Goal: Use online tool/utility: Utilize a website feature to perform a specific function

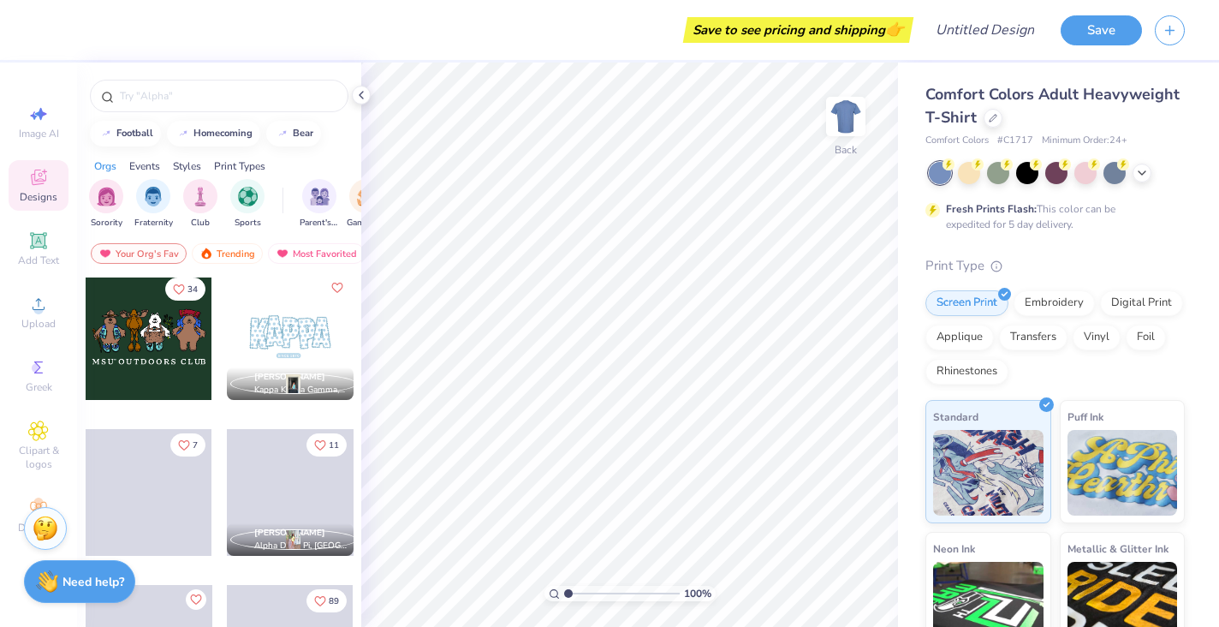
scroll to position [1094, 0]
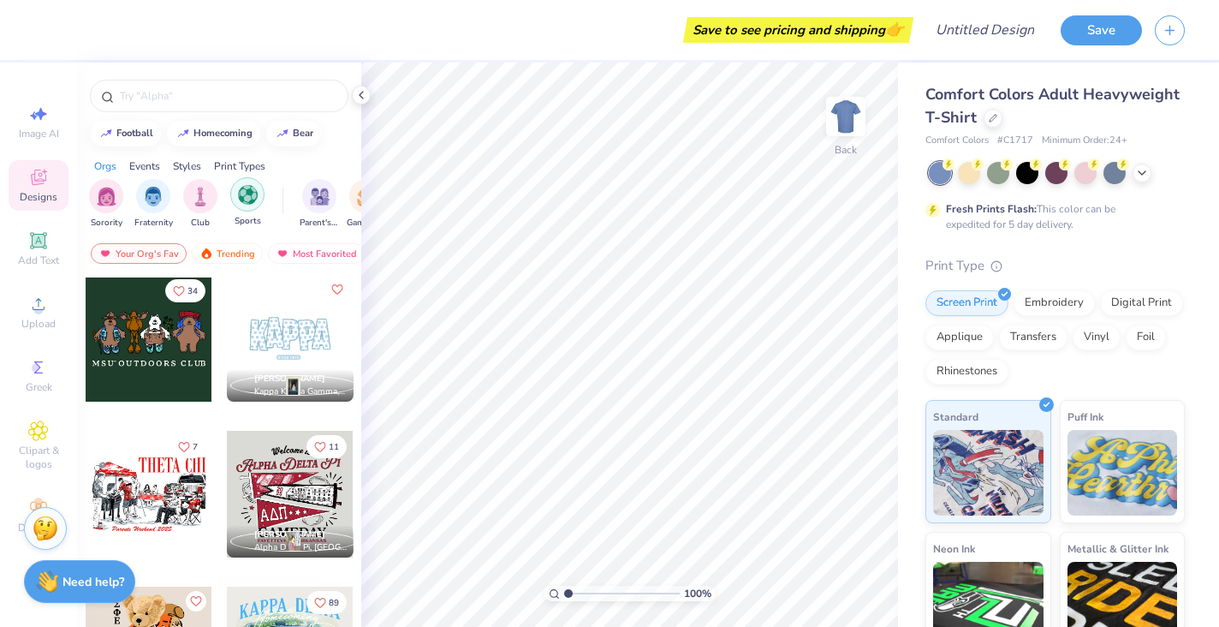
click at [247, 200] on img "filter for Sports" at bounding box center [248, 195] width 20 height 20
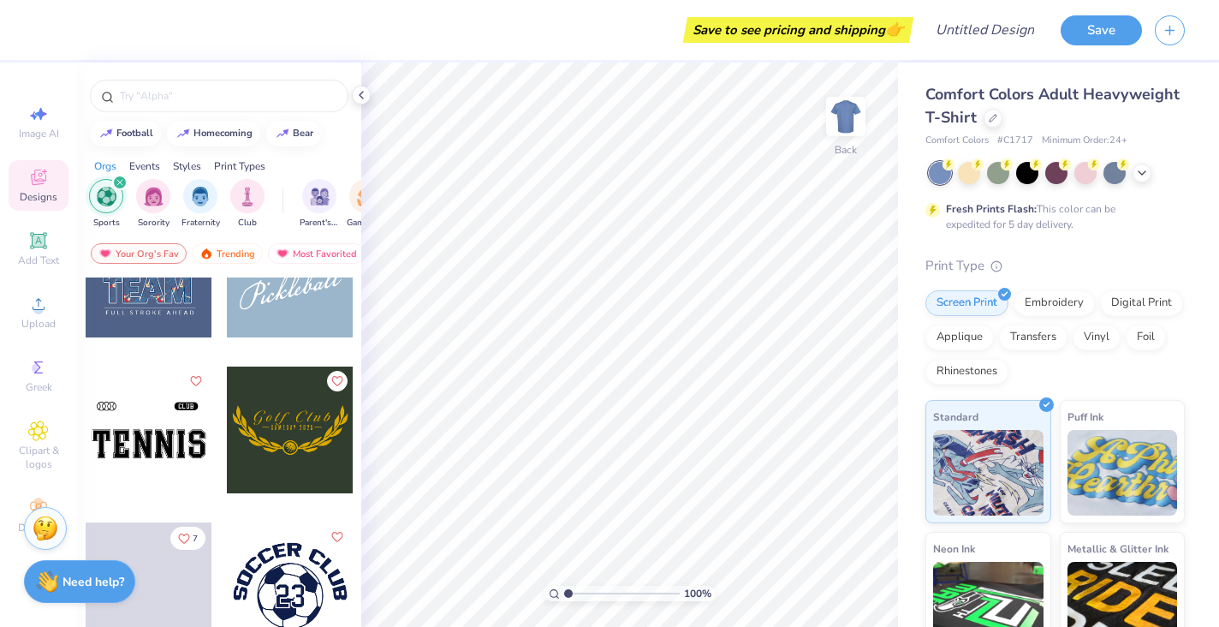
scroll to position [1170, 0]
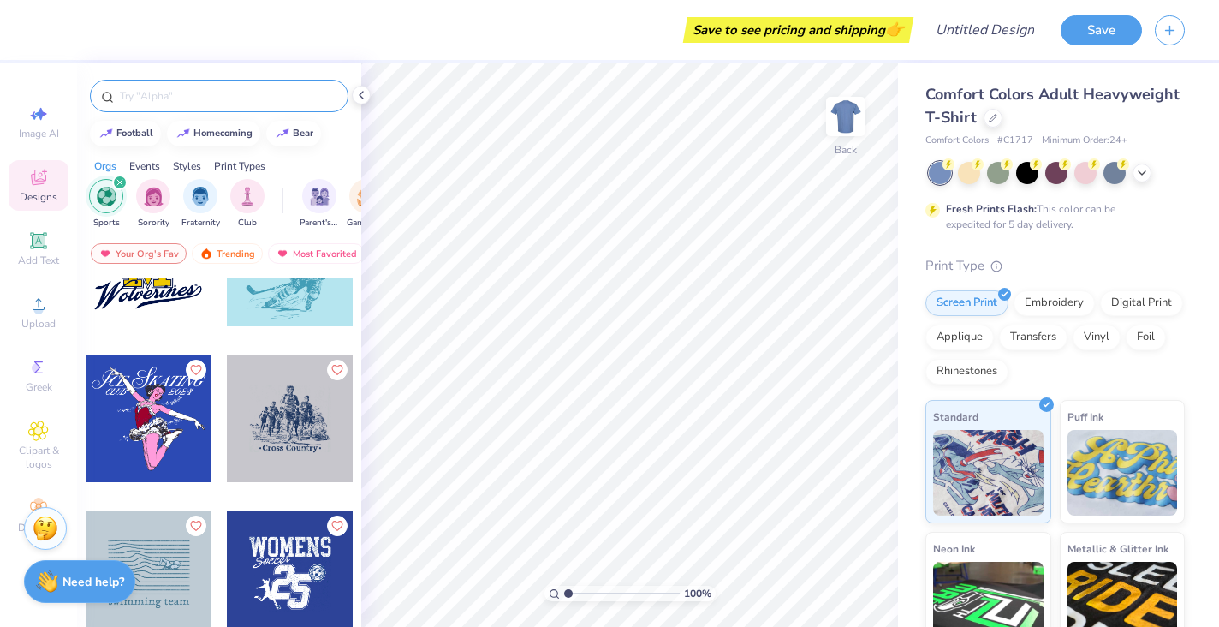
click at [147, 95] on input "text" at bounding box center [227, 95] width 219 height 17
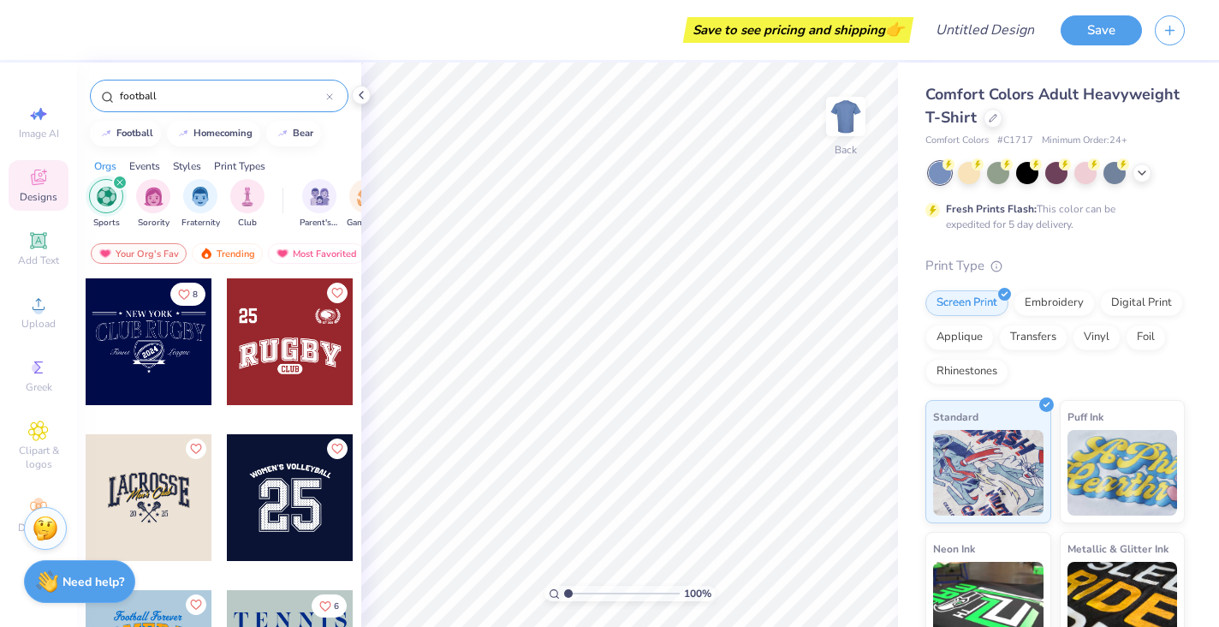
type input "football"
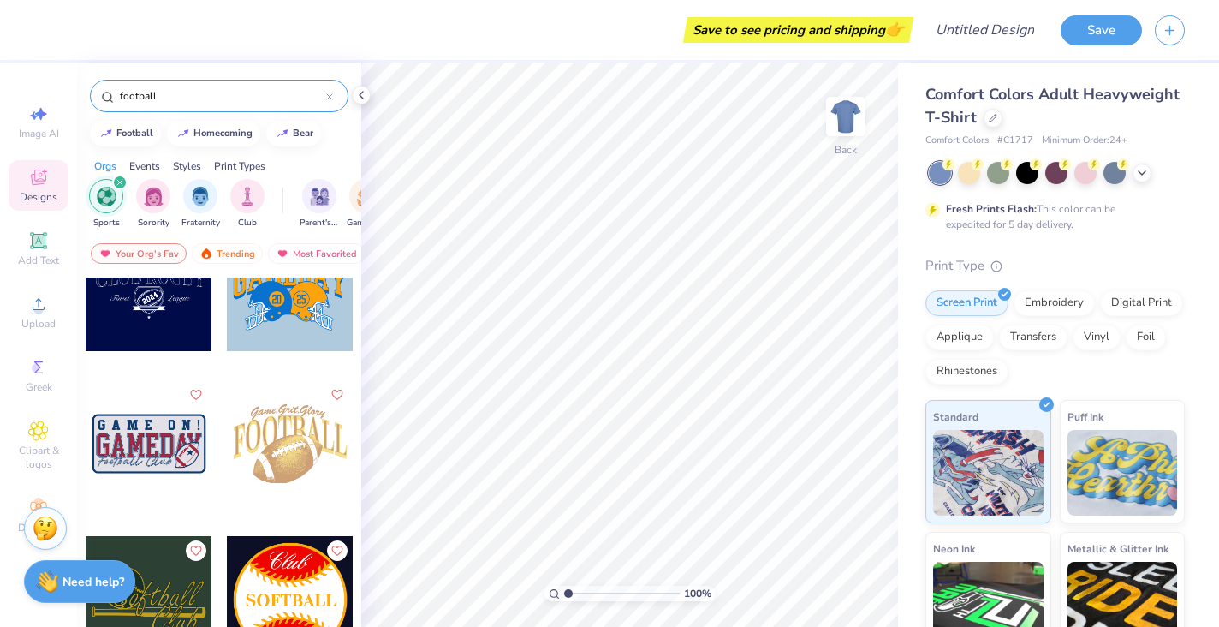
scroll to position [54, 0]
click at [362, 93] on icon at bounding box center [361, 95] width 14 height 14
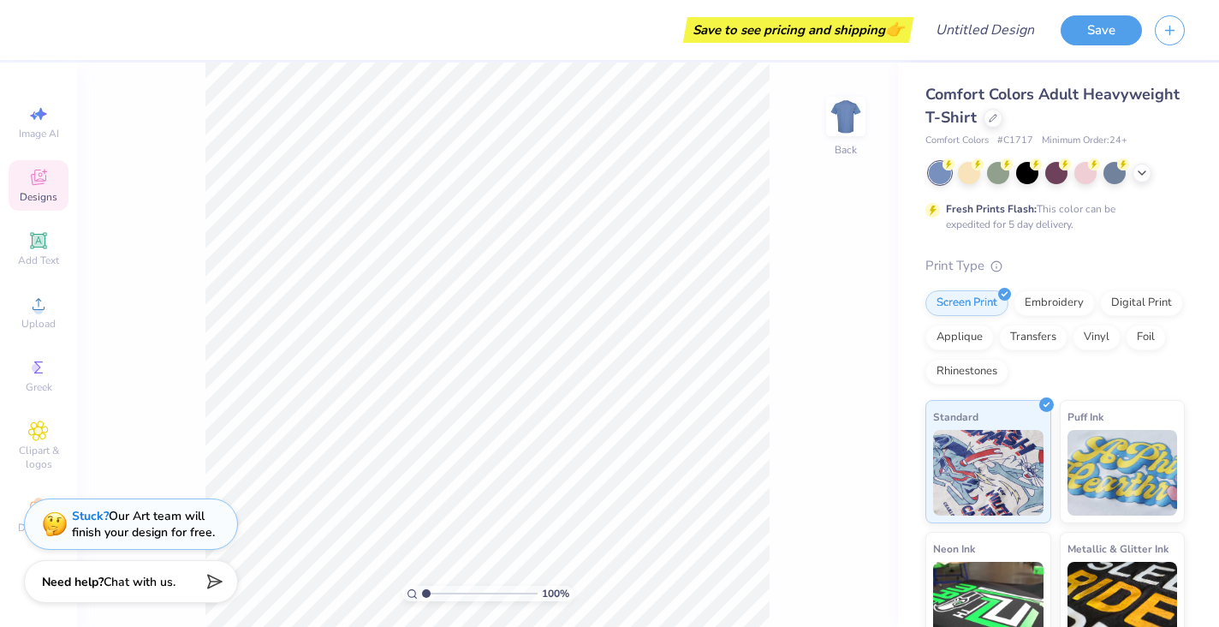
click at [47, 186] on icon at bounding box center [38, 177] width 21 height 21
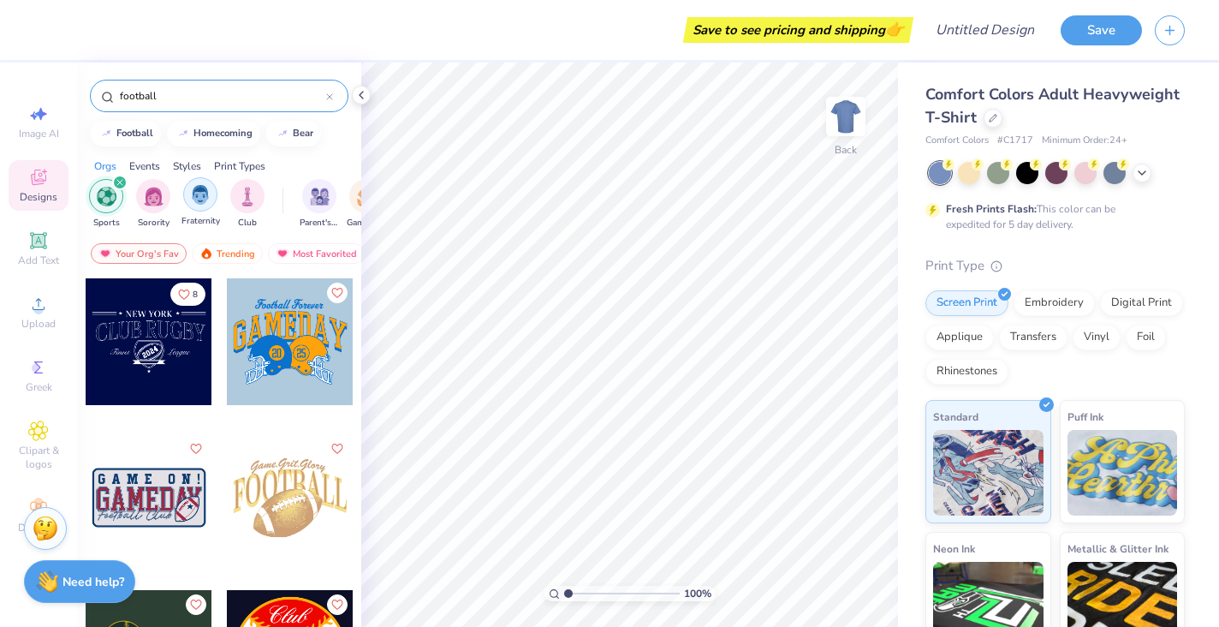
scroll to position [0, 0]
click at [193, 190] on img "filter for Fraternity" at bounding box center [200, 195] width 19 height 20
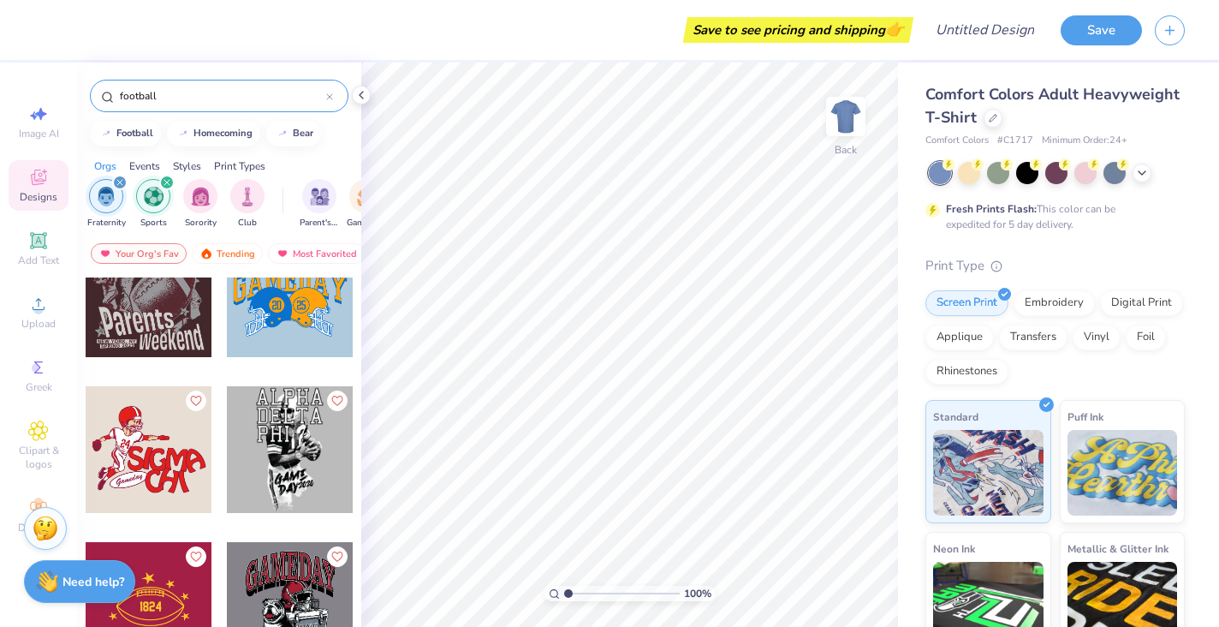
scroll to position [337, 0]
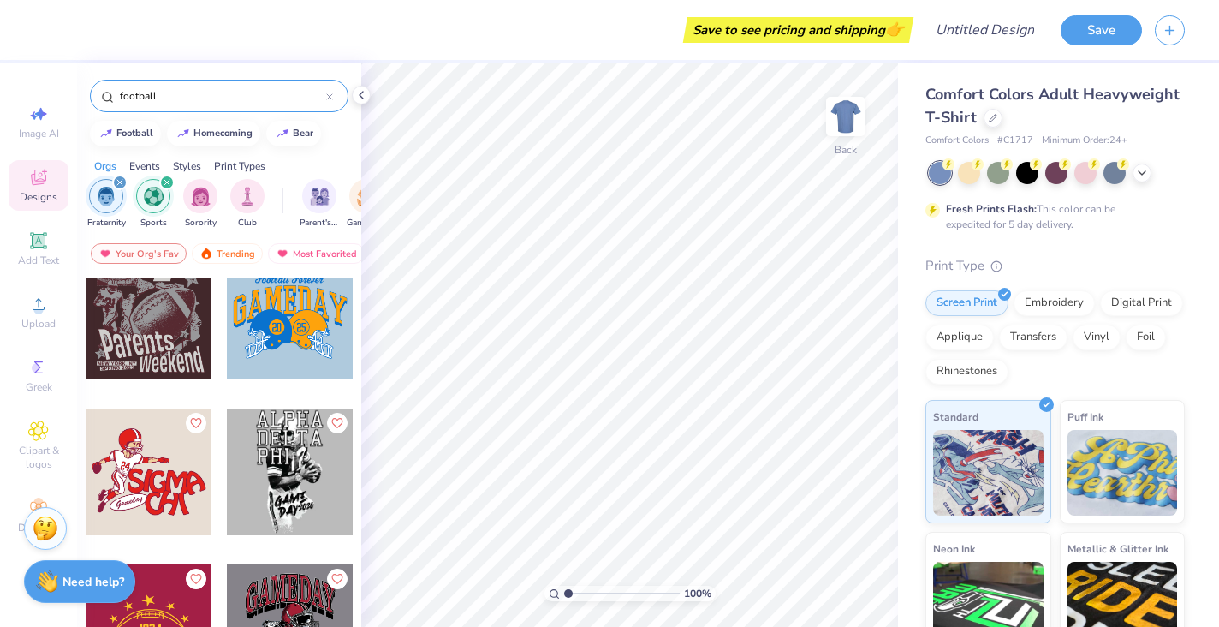
click at [146, 335] on div at bounding box center [149, 316] width 127 height 127
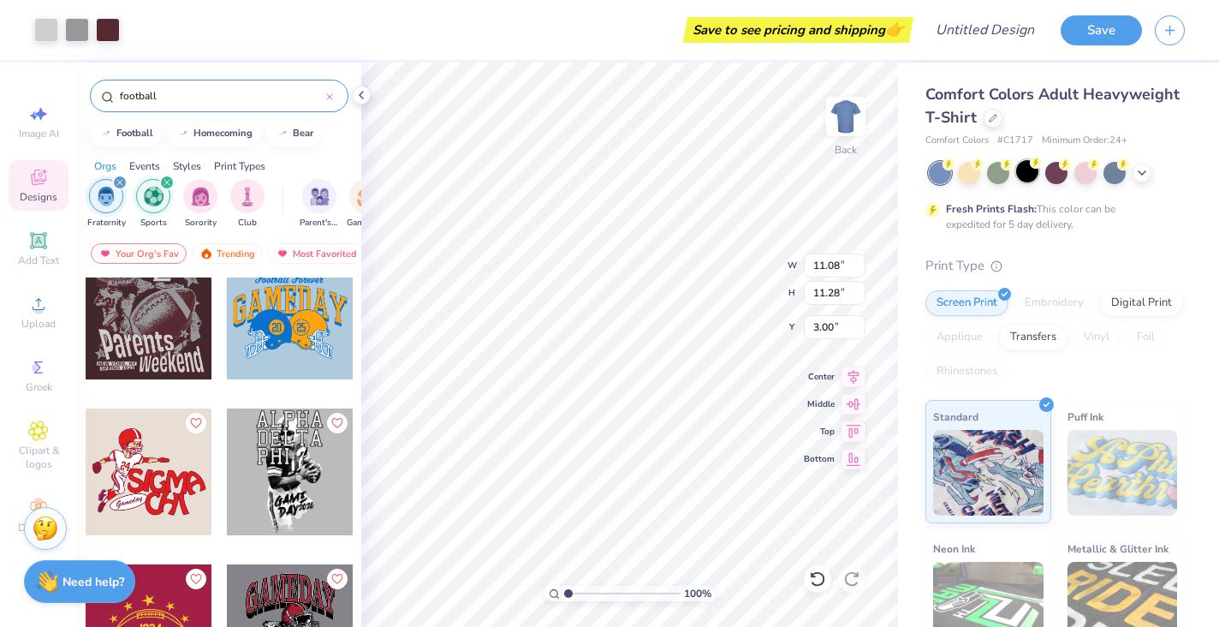
click at [1034, 176] on div at bounding box center [1027, 171] width 22 height 22
click at [104, 31] on div at bounding box center [108, 28] width 24 height 24
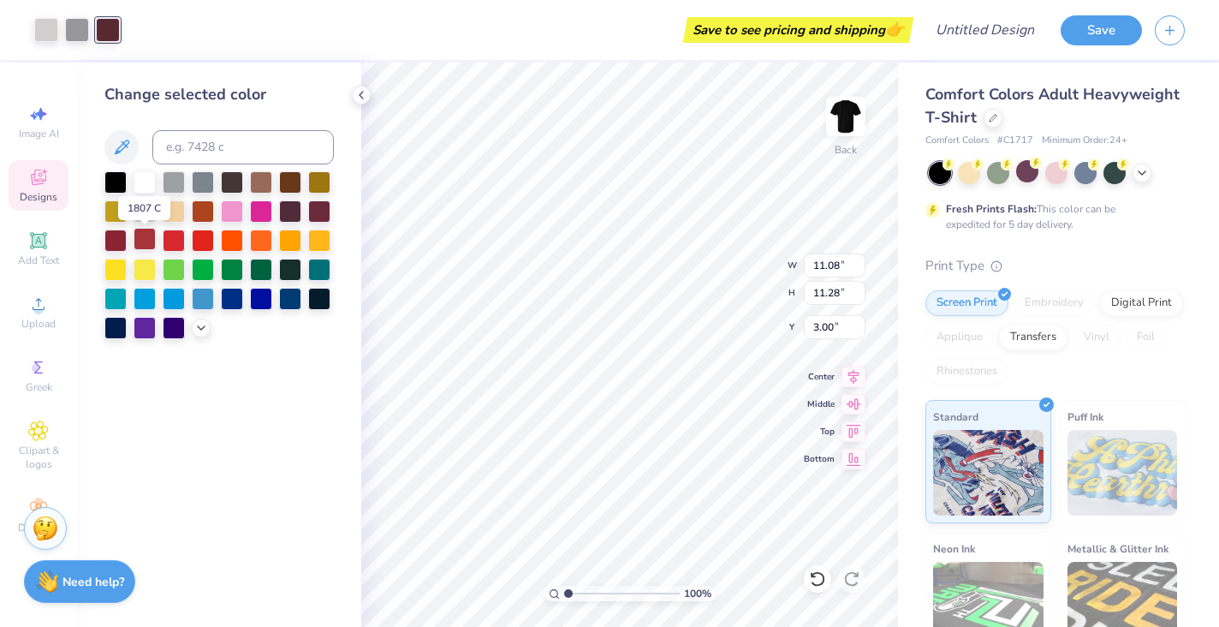
click at [145, 238] on div at bounding box center [145, 239] width 22 height 22
click at [83, 27] on div at bounding box center [77, 28] width 24 height 24
click at [123, 146] on icon at bounding box center [121, 147] width 21 height 21
click at [180, 185] on div at bounding box center [174, 181] width 22 height 22
click at [152, 181] on div at bounding box center [145, 181] width 22 height 22
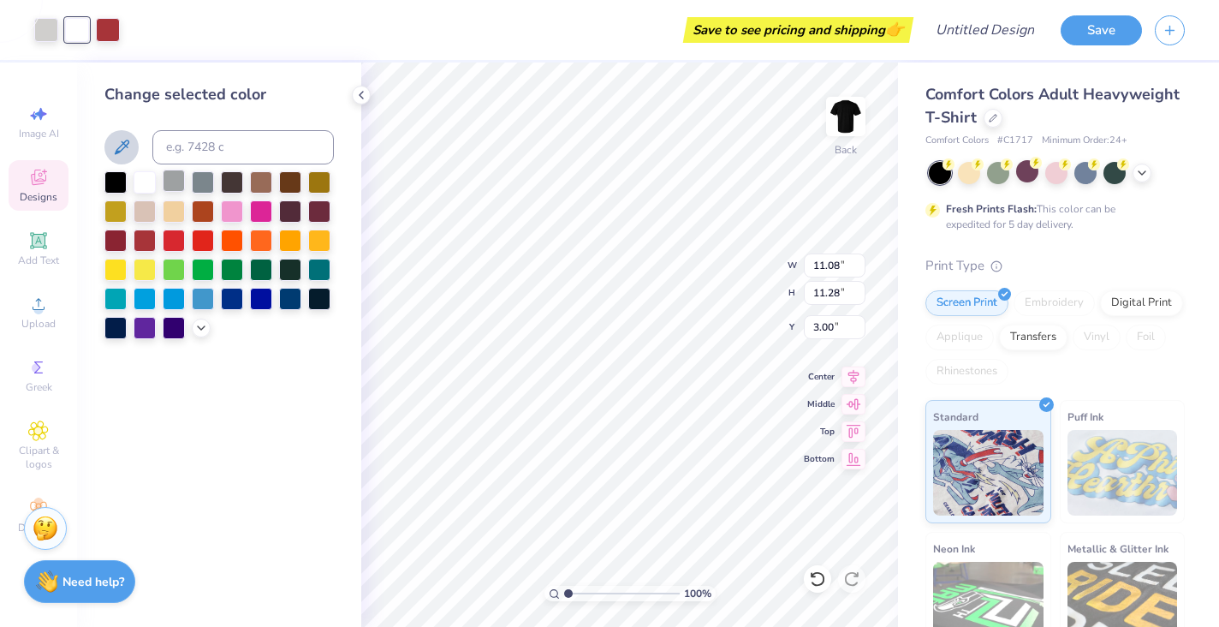
click at [174, 176] on div at bounding box center [174, 181] width 22 height 22
type input "11.09"
type input "11.27"
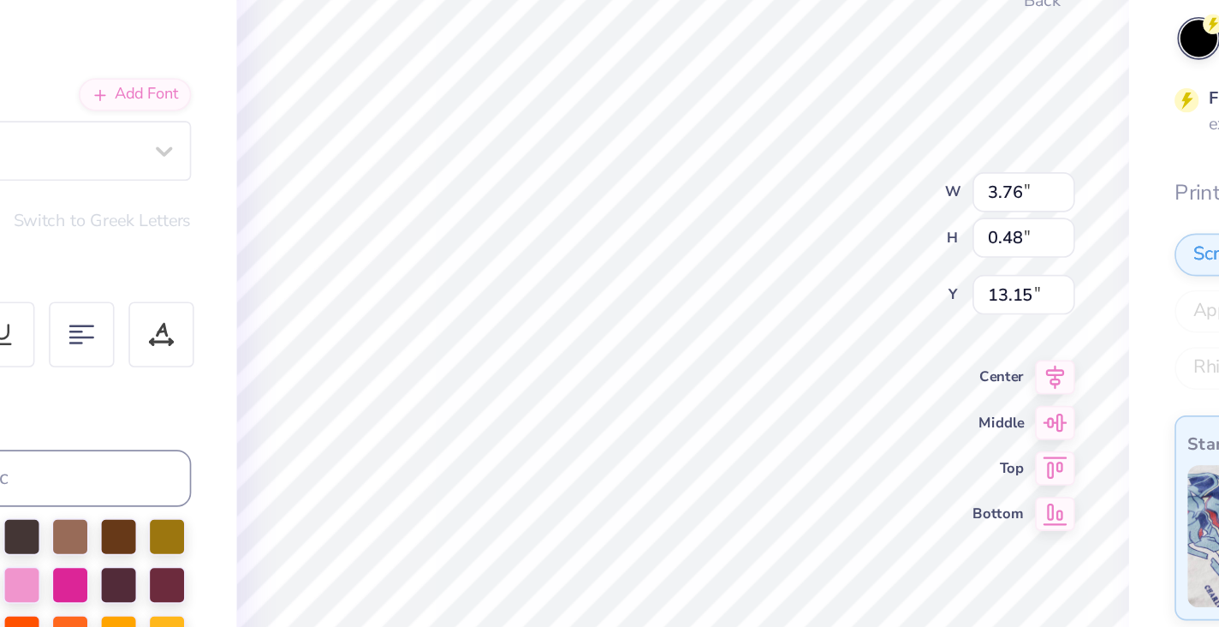
scroll to position [9, 4]
type textarea "N"
type input "3.95"
type input "0.40"
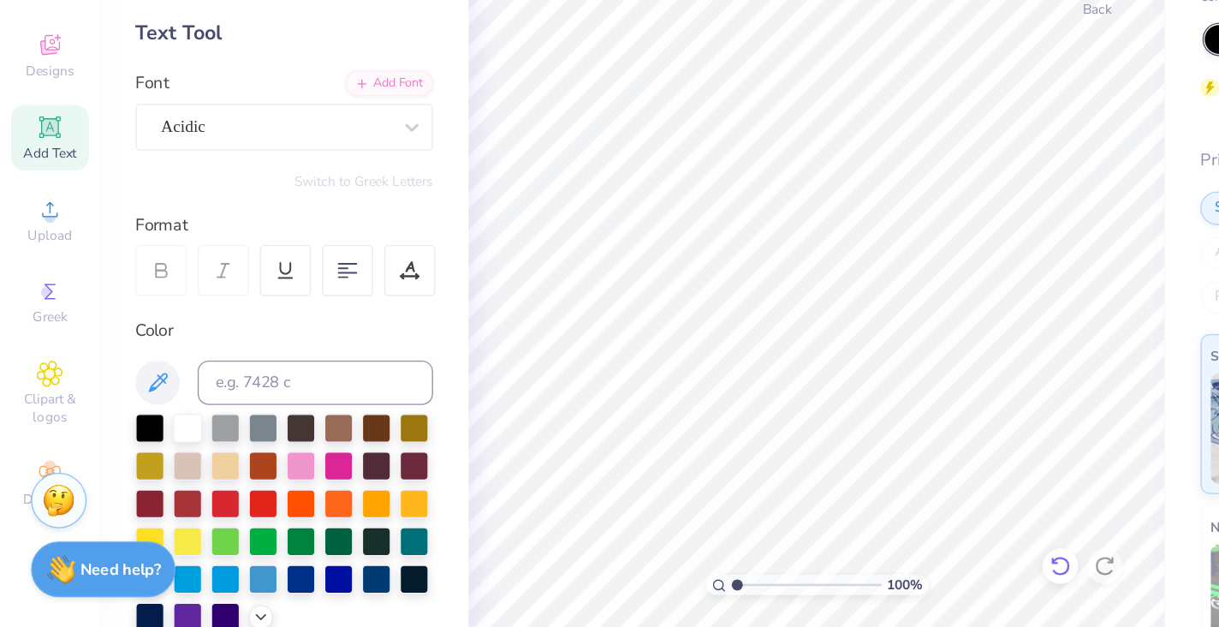
click at [827, 565] on div at bounding box center [817, 578] width 27 height 27
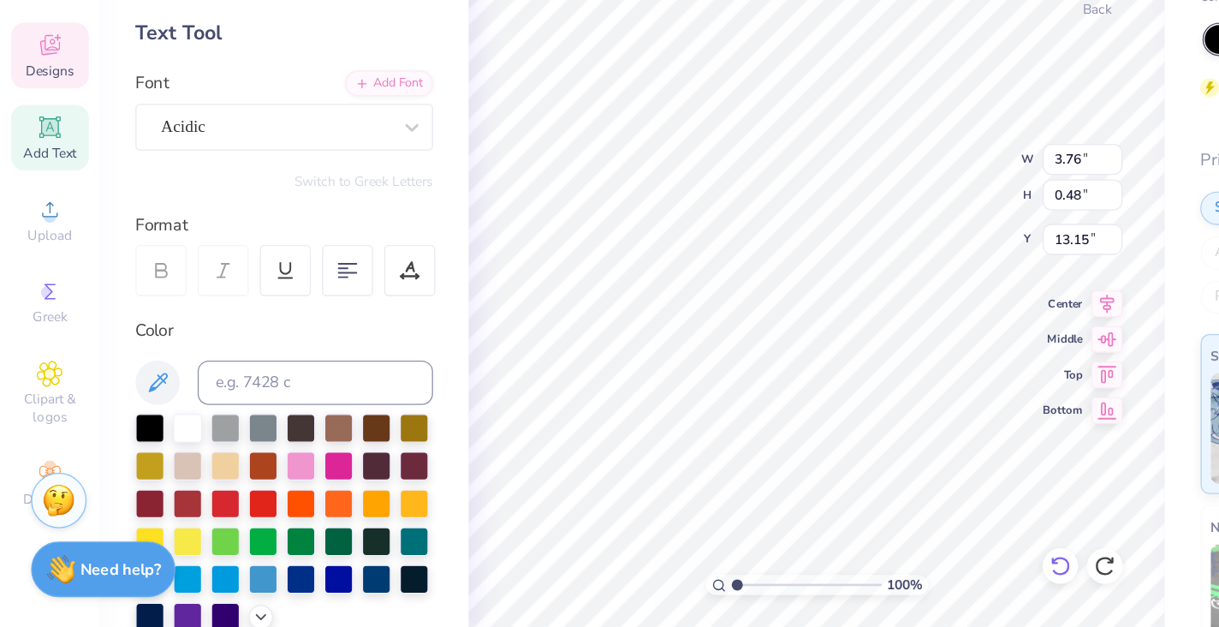
scroll to position [9, 21]
type textarea "N"
type textarea "1332 E 400 S"
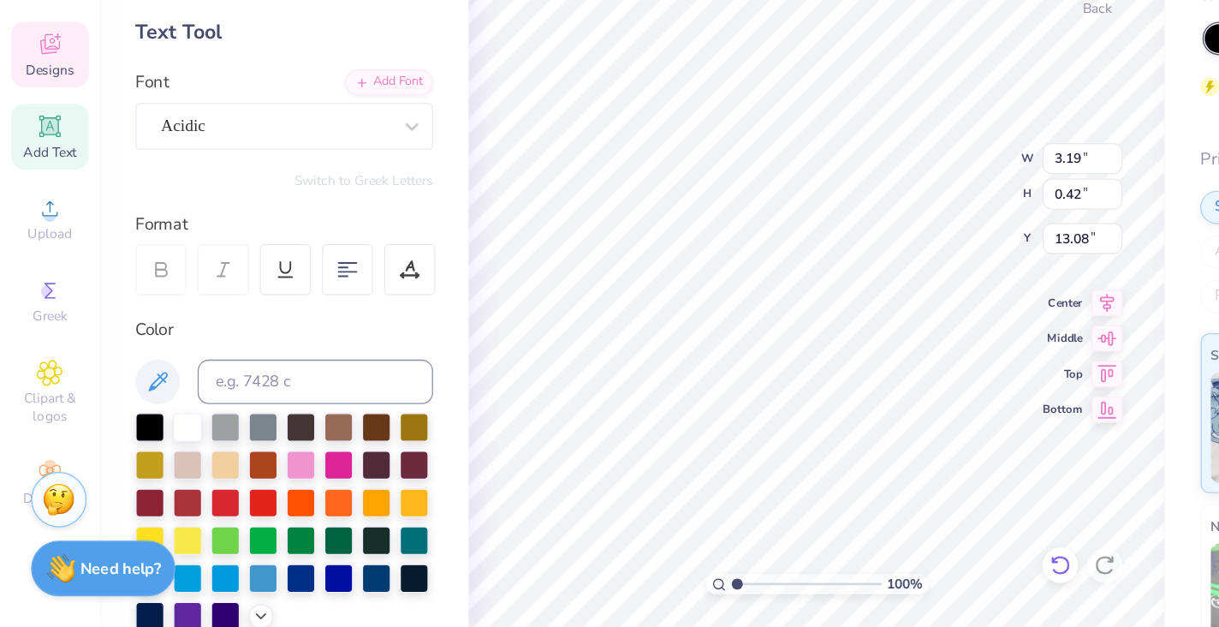
type input "2.92"
type input "0.38"
type input "13.12"
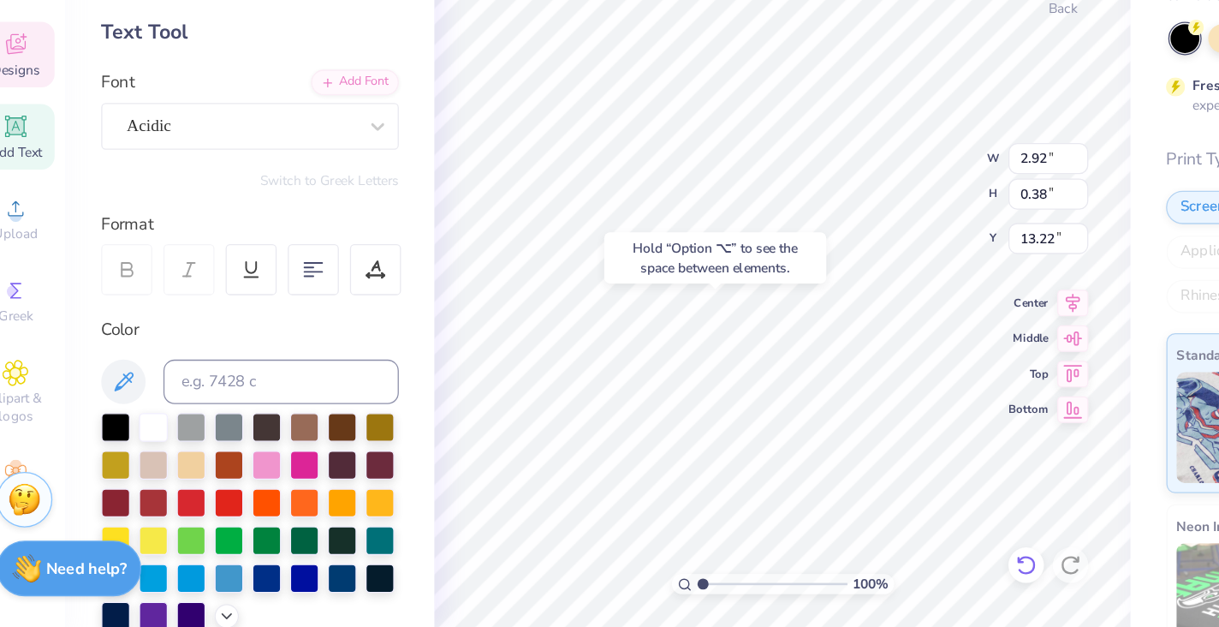
type input "13.34"
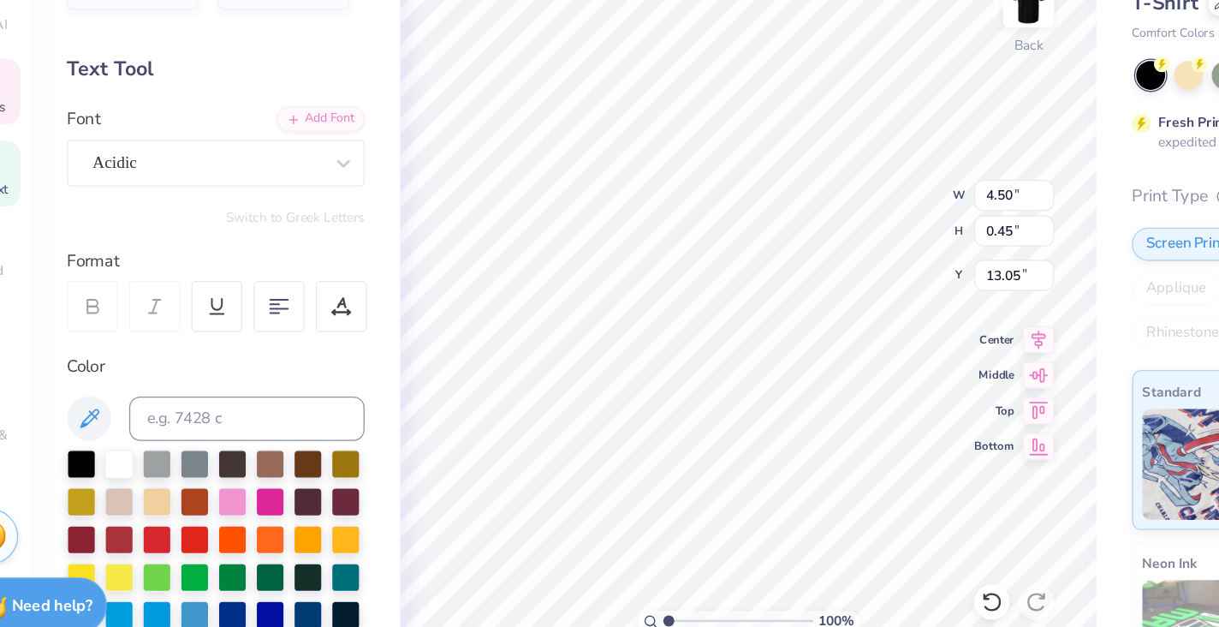
type input "4.24"
type input "0.43"
type input "13.08"
type input "2.92"
type input "0.38"
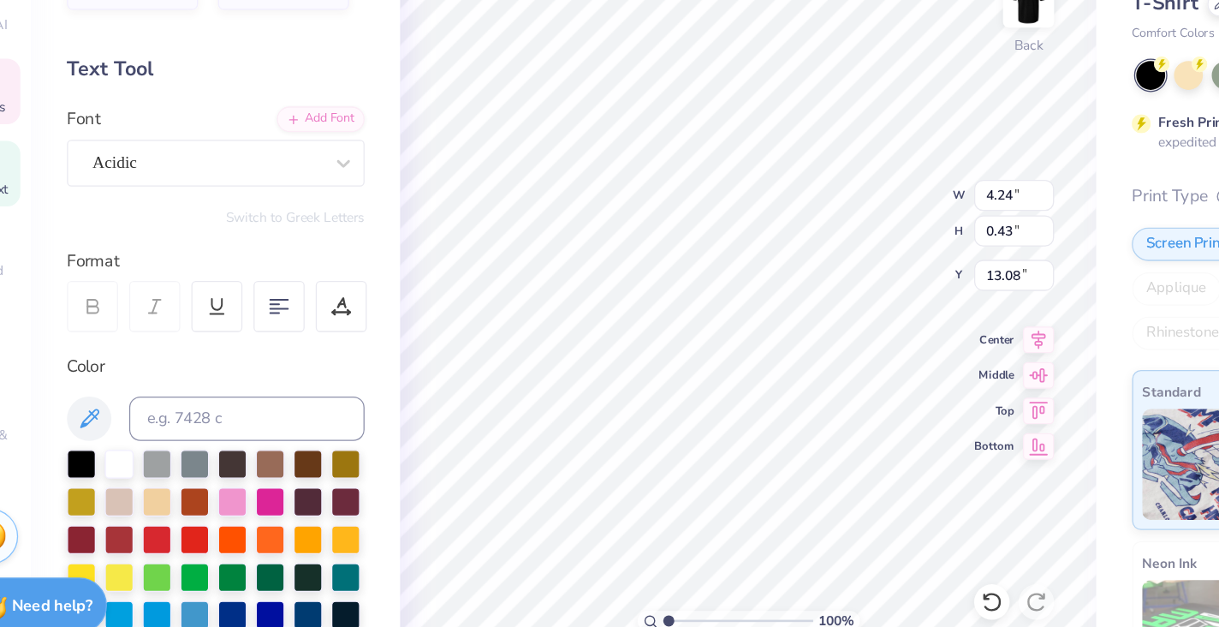
type input "13.14"
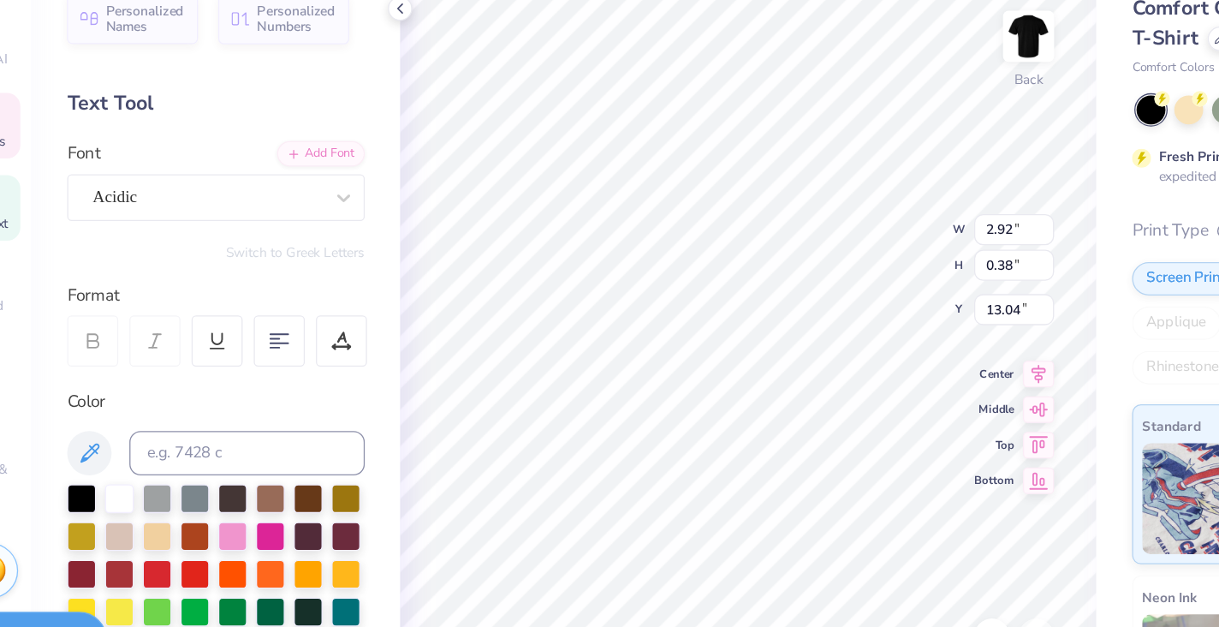
type input "13.03"
type input "3.10"
type input "0.40"
type input "2.91"
type input "0.38"
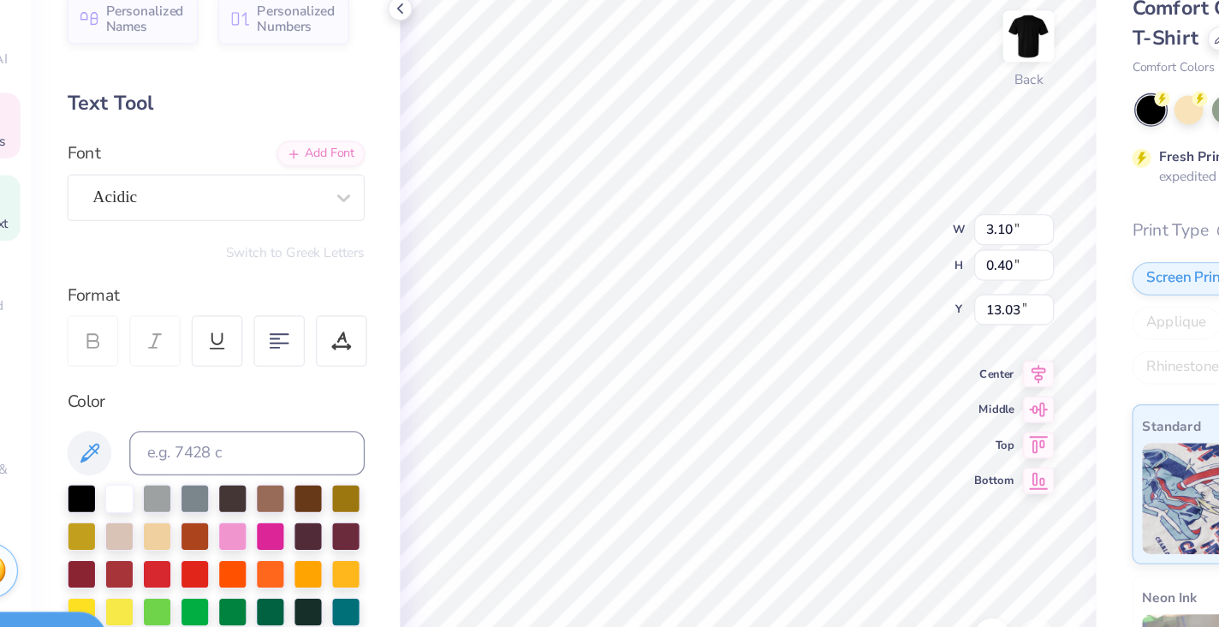
type input "13.06"
type input "3.31"
type input "0.43"
type input "7.60"
type input "3.15"
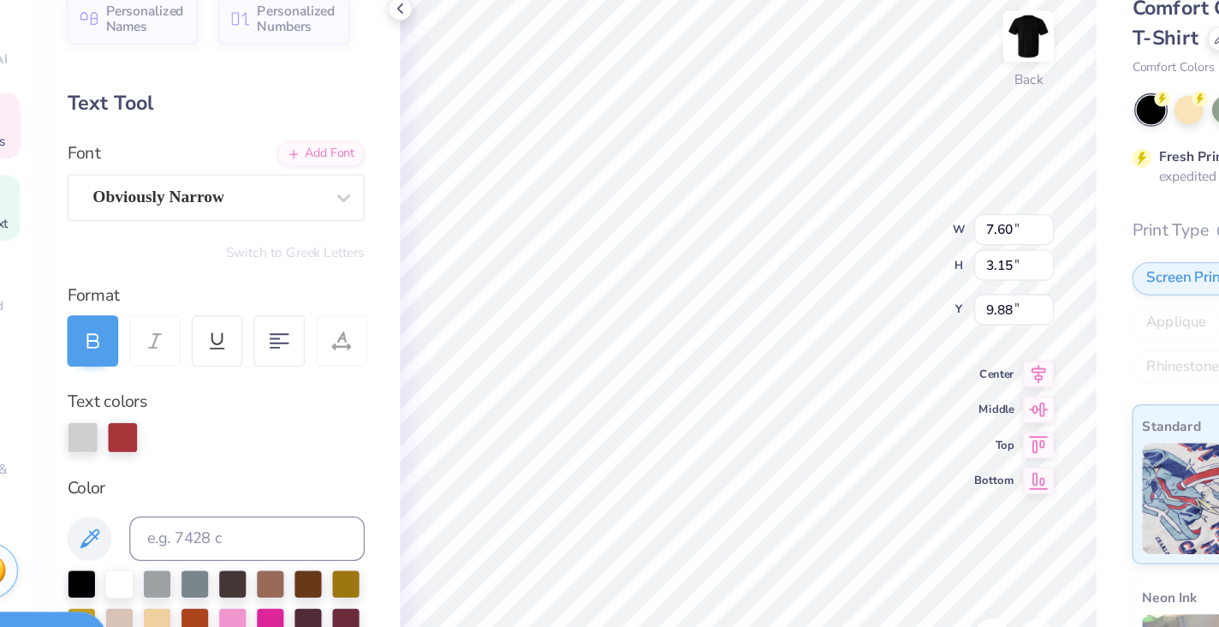
type input "9.98"
type input "9.76"
type input "3.31"
type input "0.43"
type input "13.06"
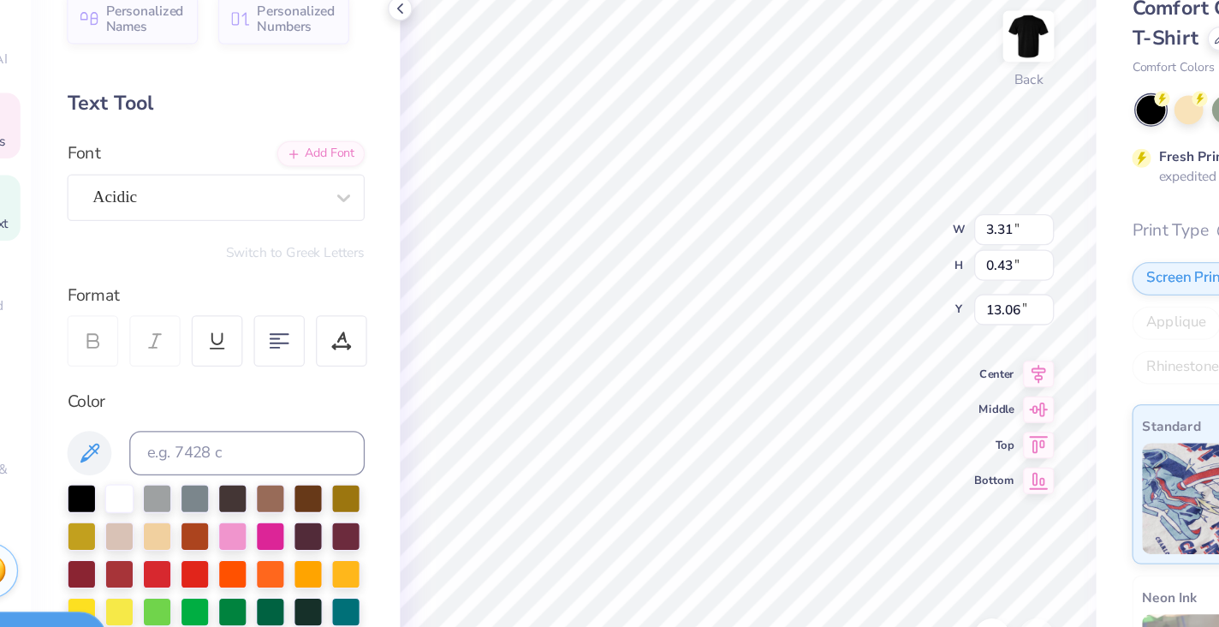
type input "3.02"
type input "0.40"
type input "13.10"
type input "1.80"
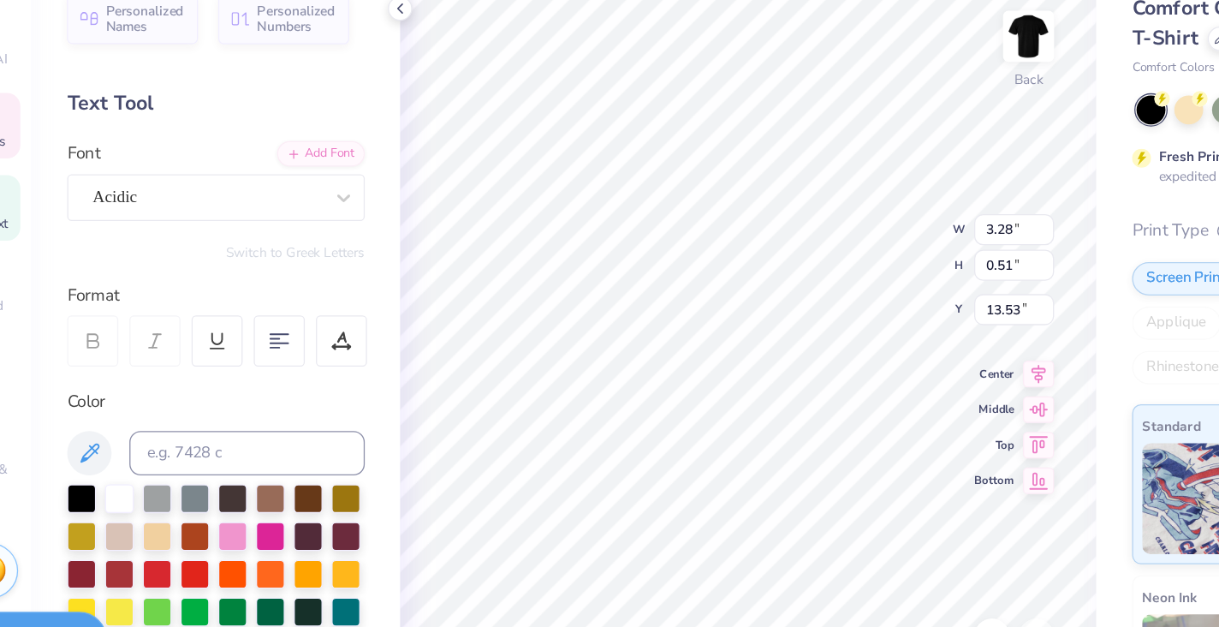
type input "1.63"
type input "3.00"
type input "7.60"
type input "3.15"
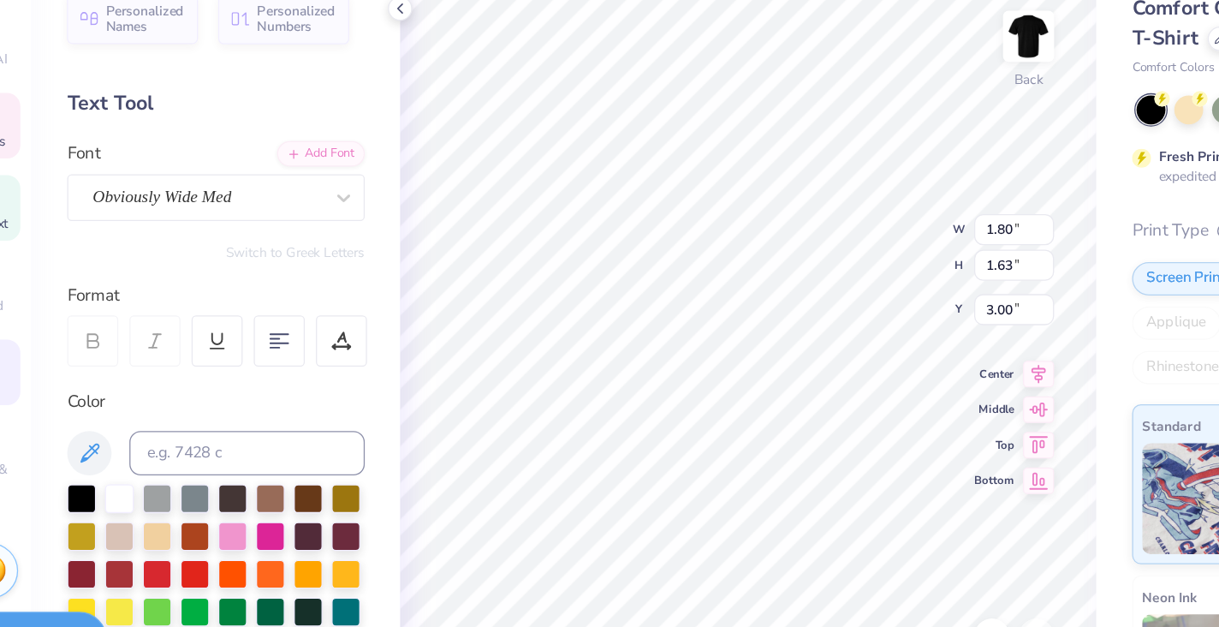
type input "9.76"
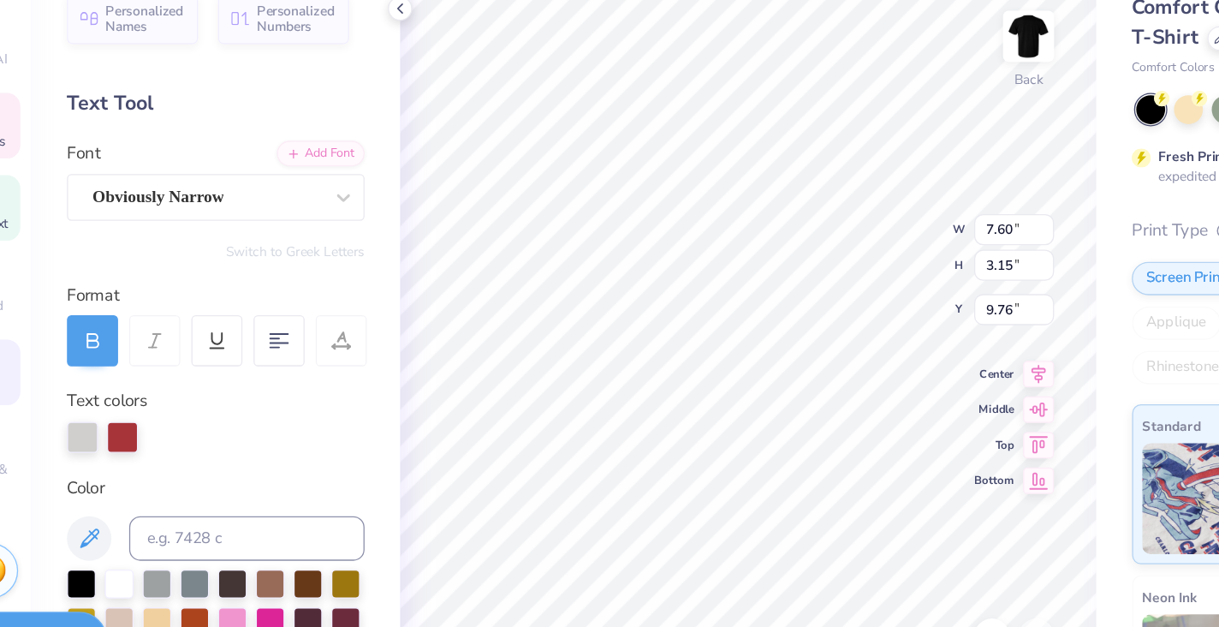
type textarea "[US_STATE] vs"
type input "6.49"
type input "2.73"
type input "11.55"
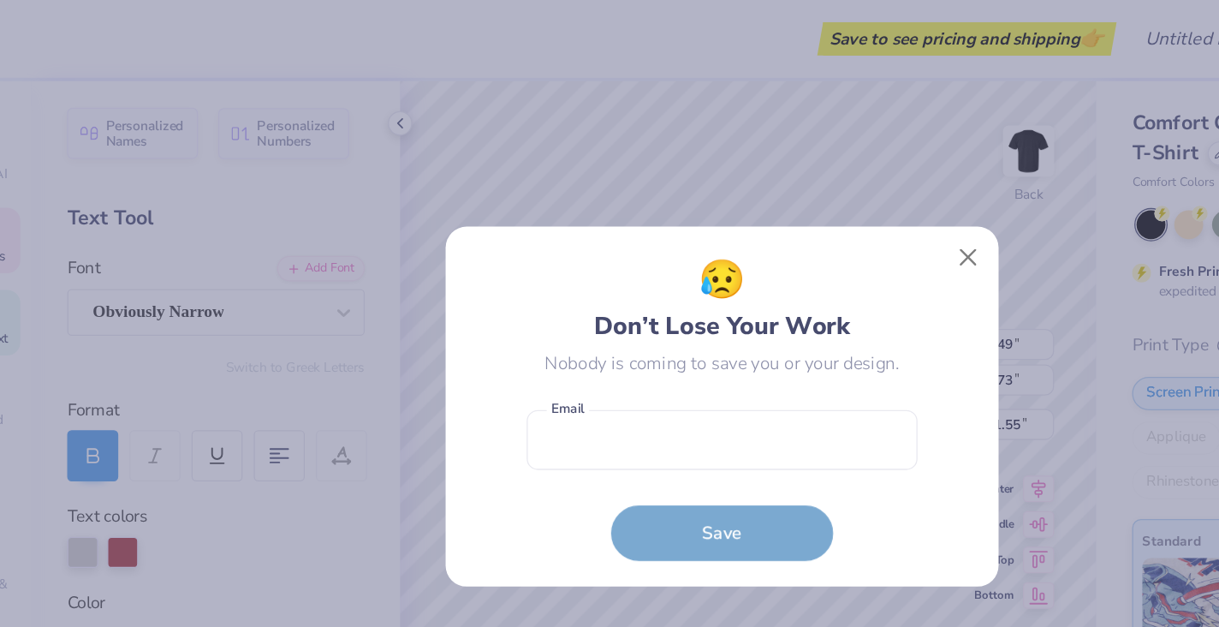
drag, startPoint x: 752, startPoint y: 198, endPoint x: 731, endPoint y: 218, distance: 29.1
click at [783, 198] on button "Close" at bounding box center [799, 198] width 33 height 33
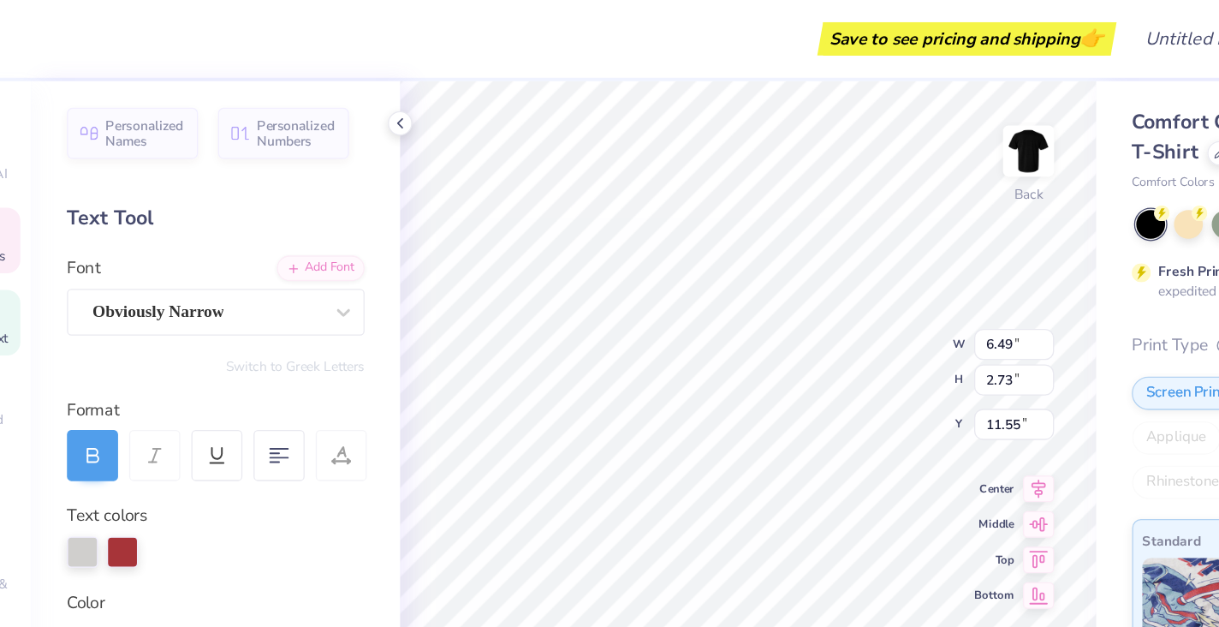
type textarea "Cal Poly"
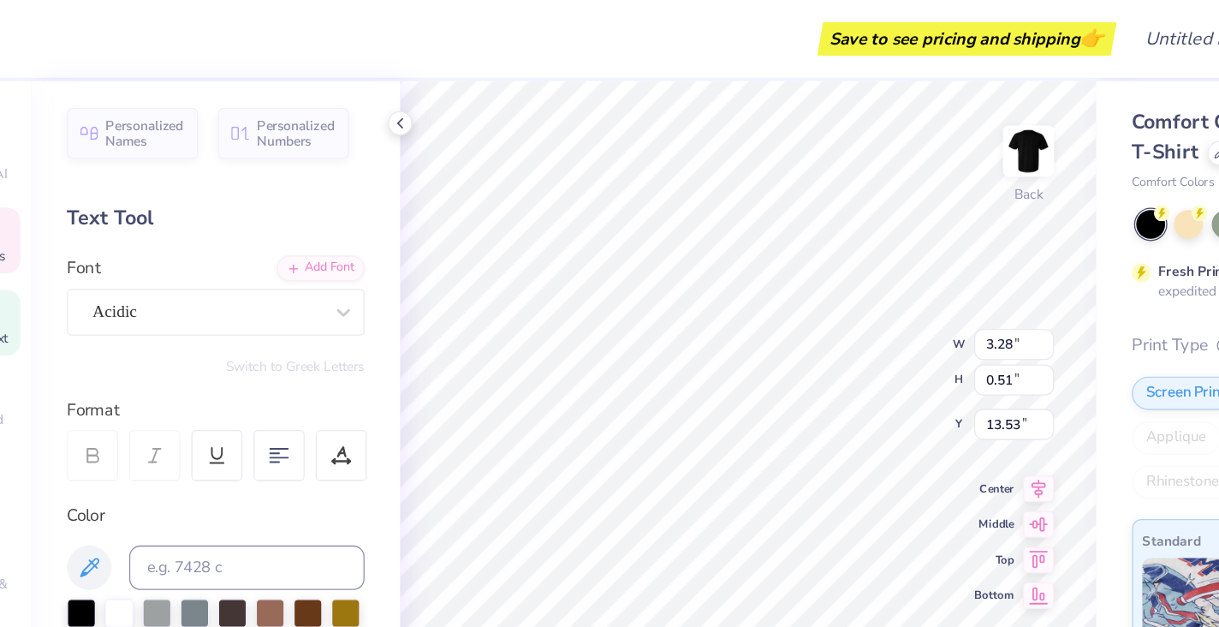
scroll to position [9, 19]
type textarea "2"
type textarea "18+ UID REQUIRED"
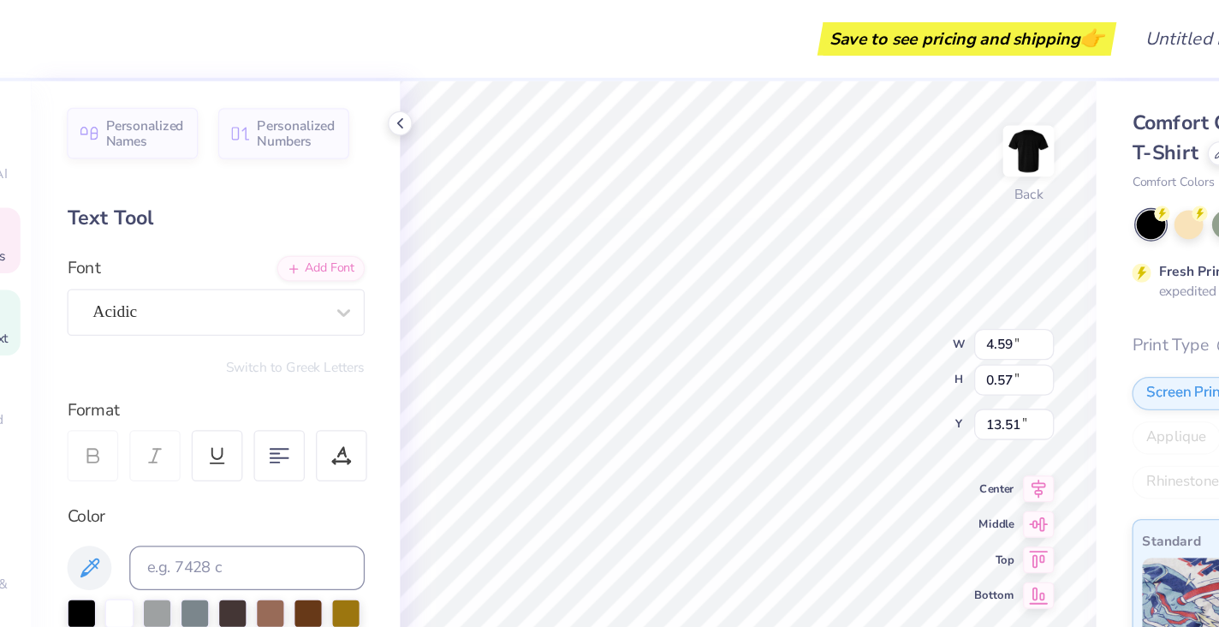
type input "3.63"
type input "0.45"
type input "13.34"
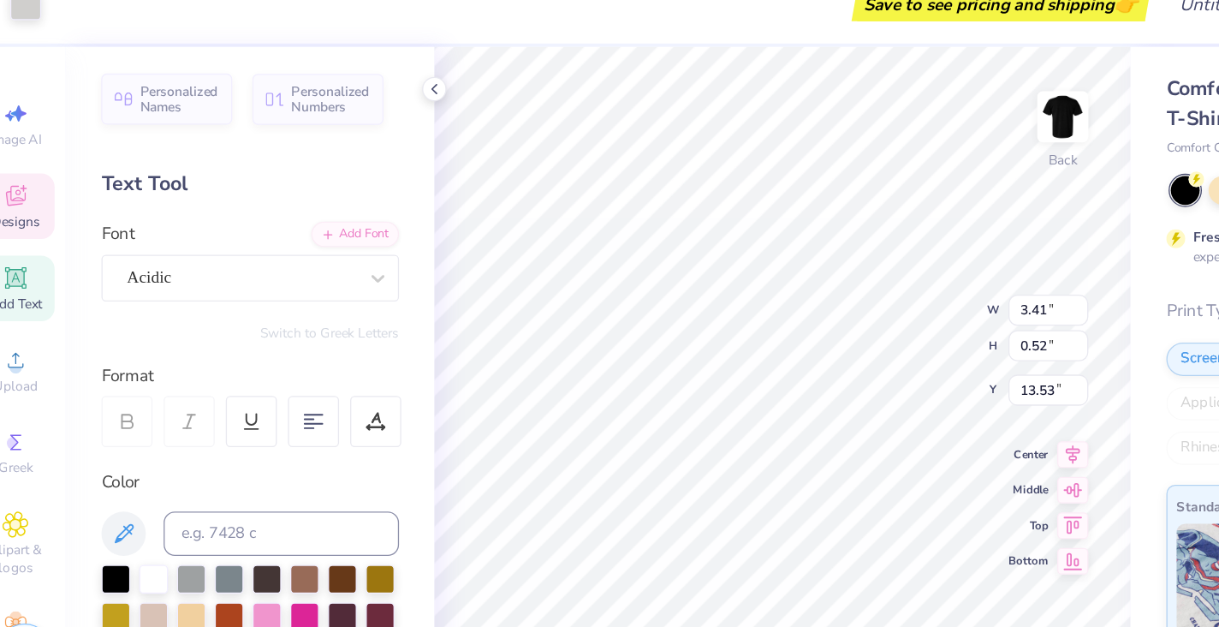
type input "4.00"
type input "0.61"
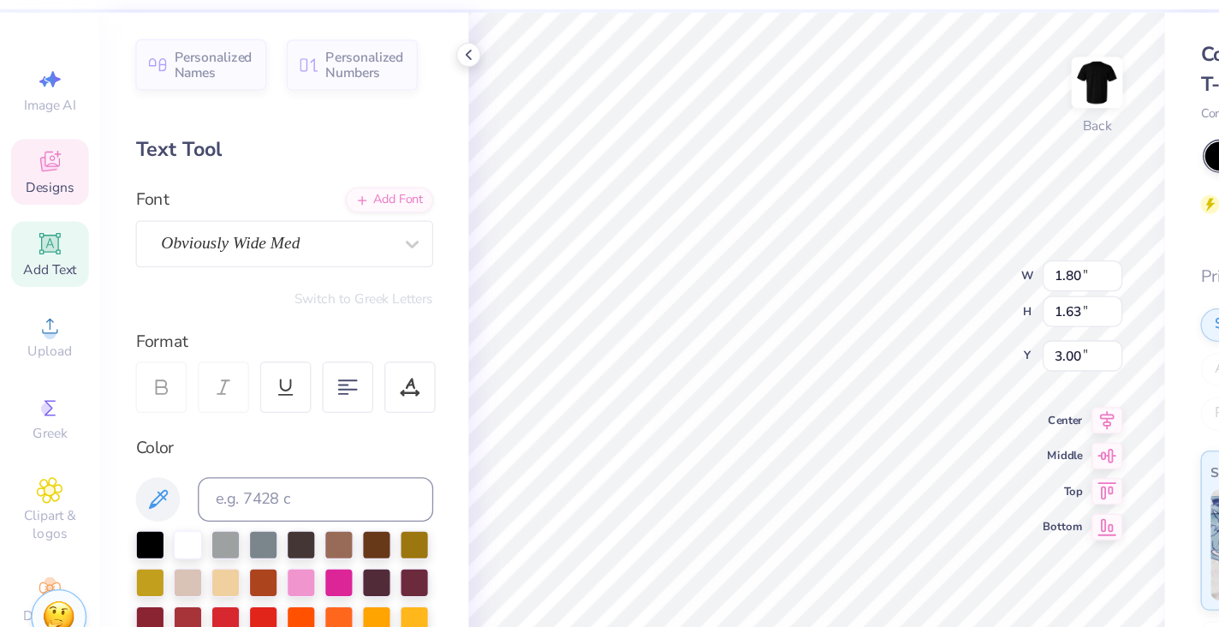
scroll to position [9, 0]
type textarea "12"
type input "2.10"
type input "3.53"
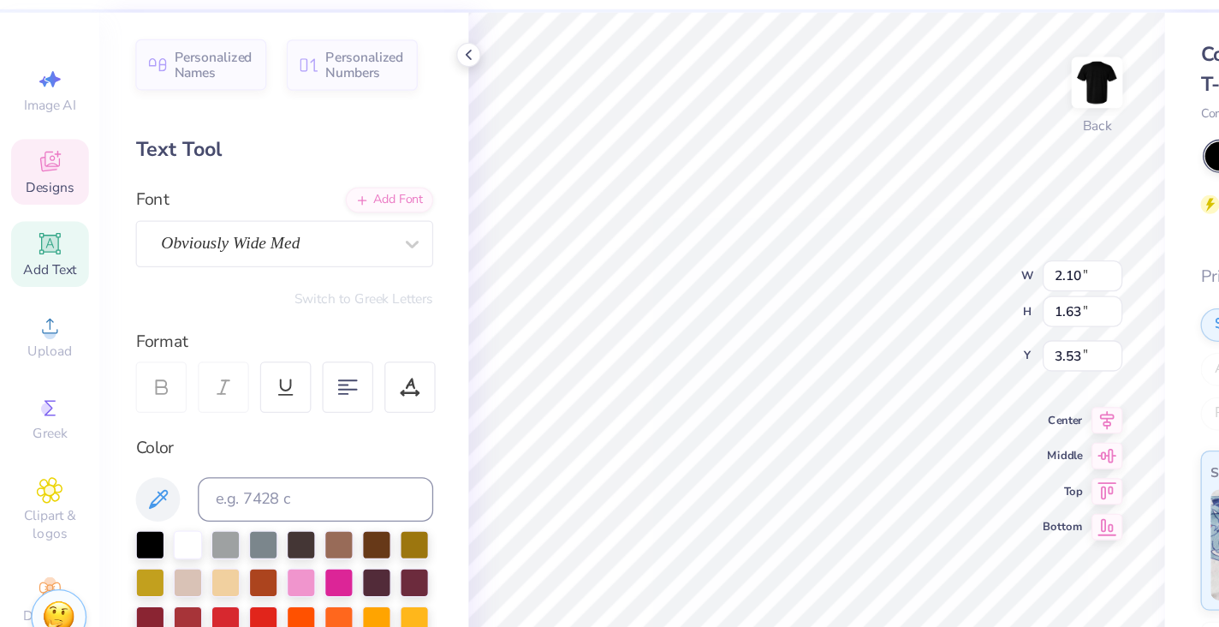
scroll to position [9, 0]
type textarea "P"
type textarea "M"
type input "2.06"
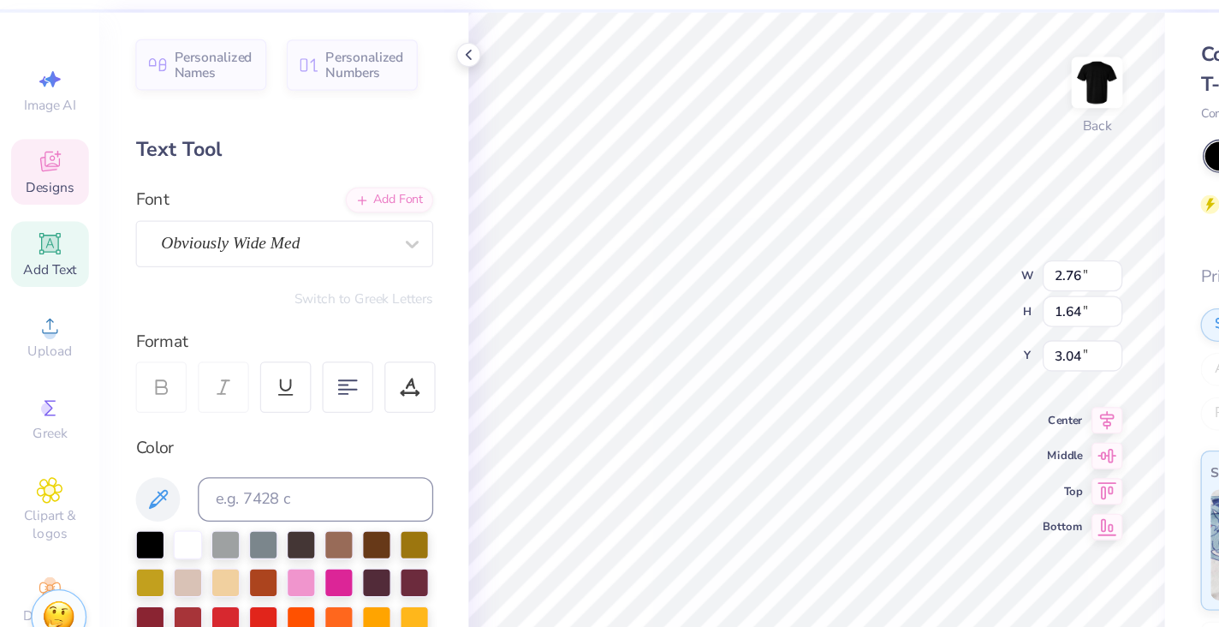
type input "1.63"
type input "3.53"
type input "2.76"
type input "1.66"
type input "2.99"
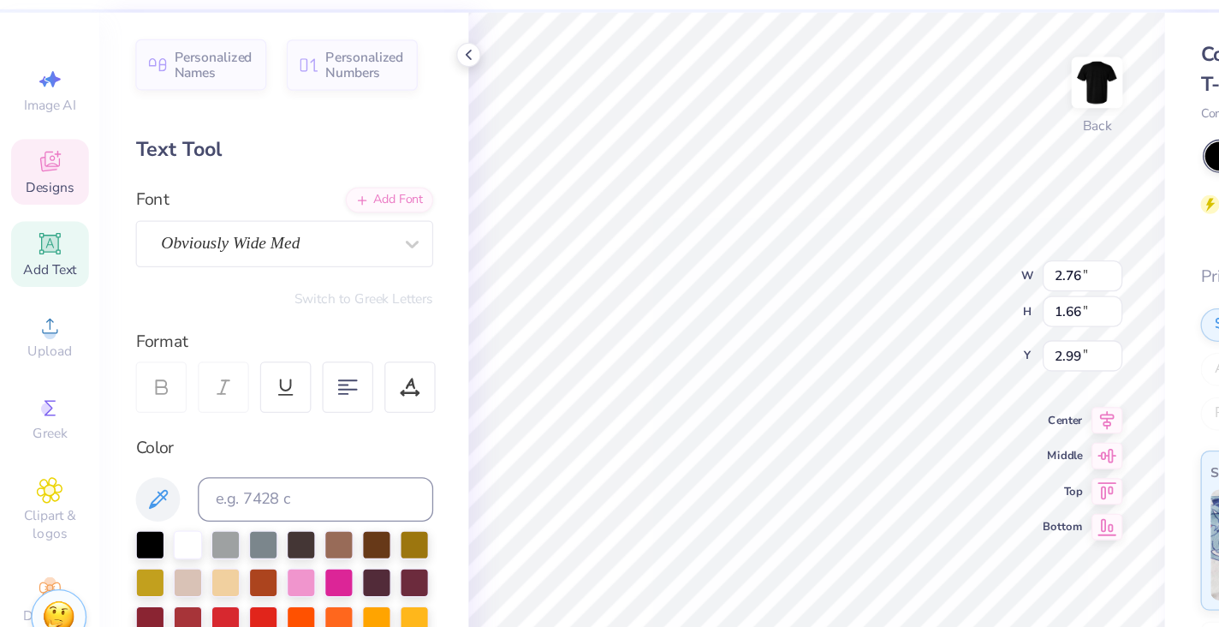
type input "1.64"
type input "2.71"
type input "2.06"
type input "1.63"
type input "3.00"
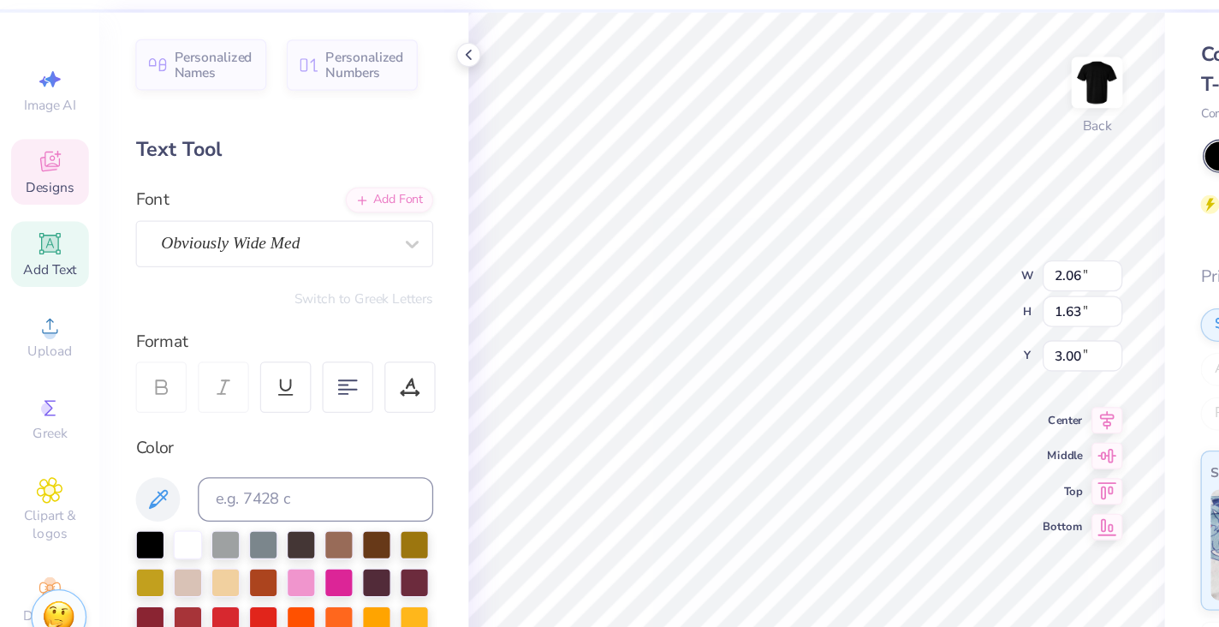
type input "2.76"
type input "1.66"
type input "2.69"
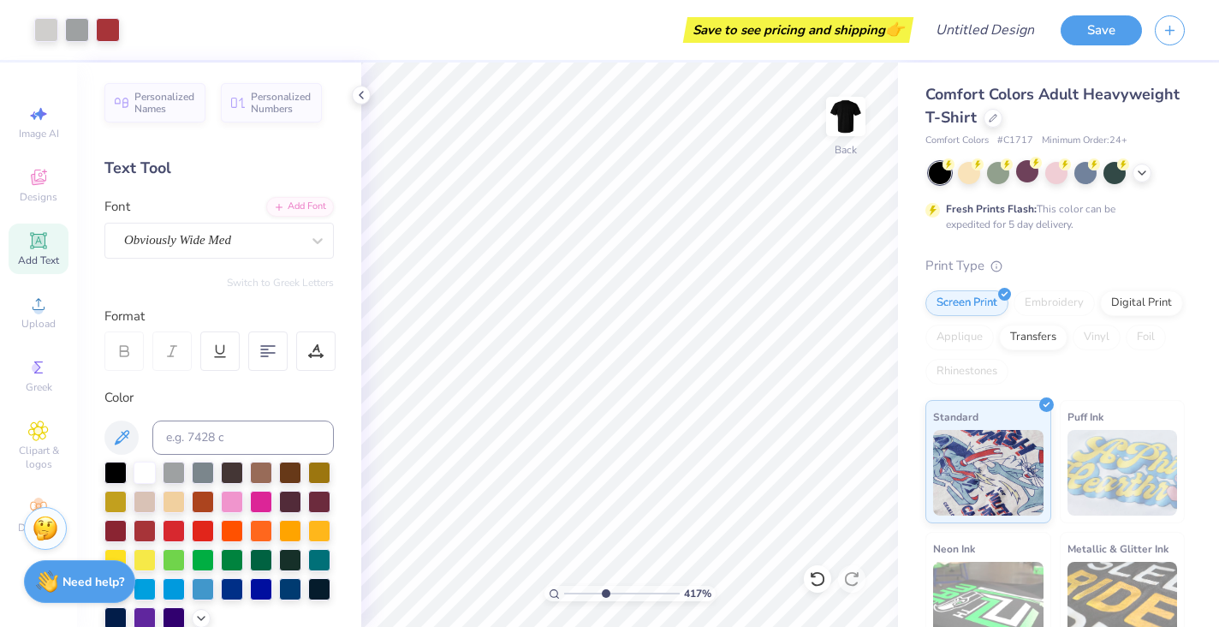
click at [604, 592] on input "range" at bounding box center [622, 593] width 116 height 15
click at [572, 590] on input "range" at bounding box center [622, 593] width 116 height 15
click at [580, 593] on input "range" at bounding box center [622, 593] width 116 height 15
click at [586, 591] on input "range" at bounding box center [622, 593] width 116 height 15
click at [365, 97] on icon at bounding box center [361, 95] width 14 height 14
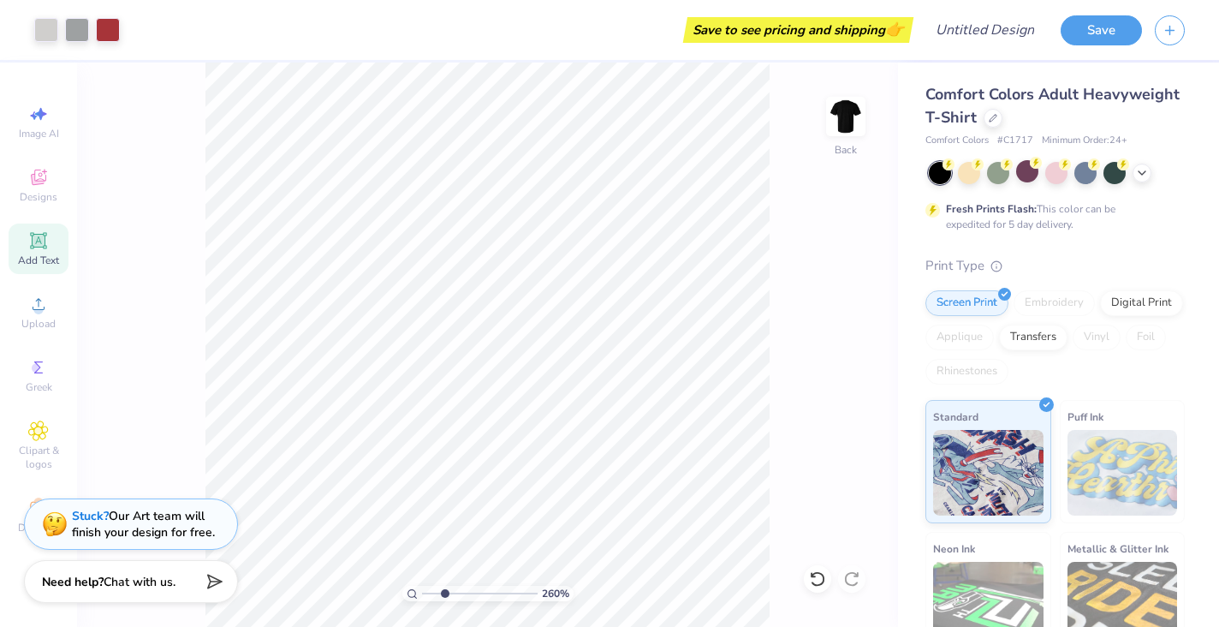
type input "1.93"
click at [437, 594] on input "range" at bounding box center [480, 593] width 116 height 15
